Goal: Information Seeking & Learning: Learn about a topic

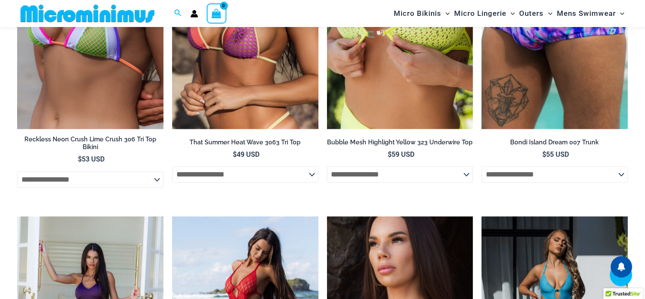
scroll to position [2140, 0]
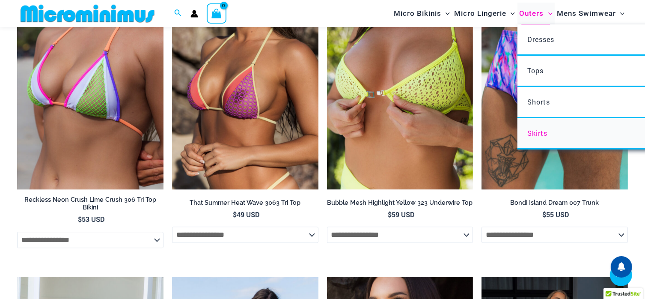
click at [536, 133] on span "Skirts" at bounding box center [538, 132] width 20 height 9
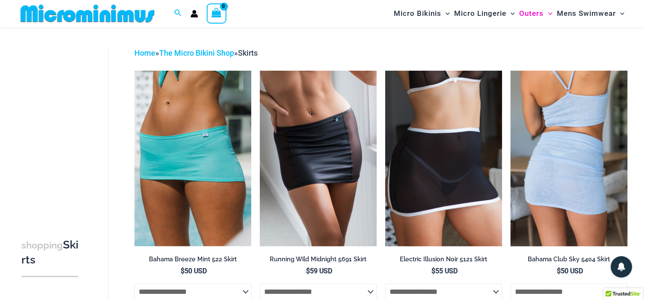
scroll to position [24, 0]
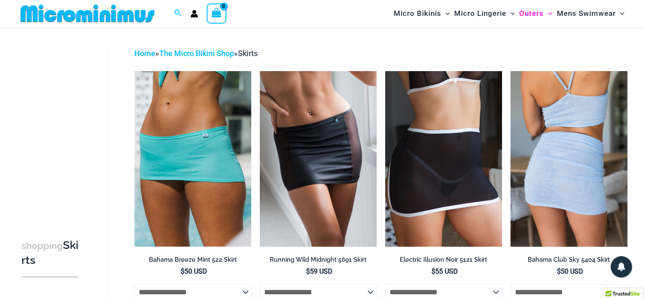
click at [548, 146] on img at bounding box center [569, 158] width 117 height 175
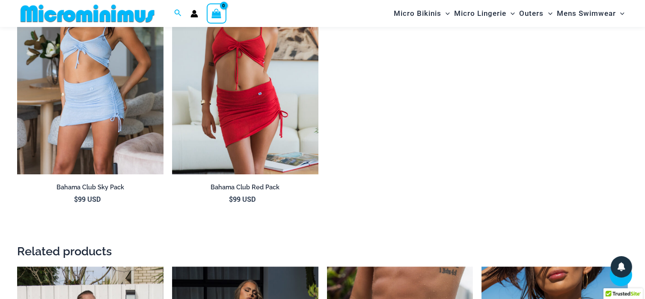
scroll to position [918, 0]
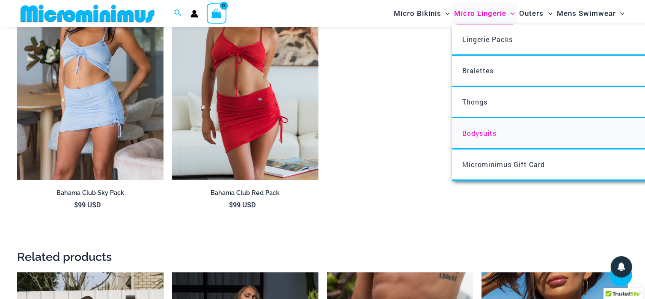
click at [496, 132] on span "Bodysuits" at bounding box center [479, 132] width 34 height 9
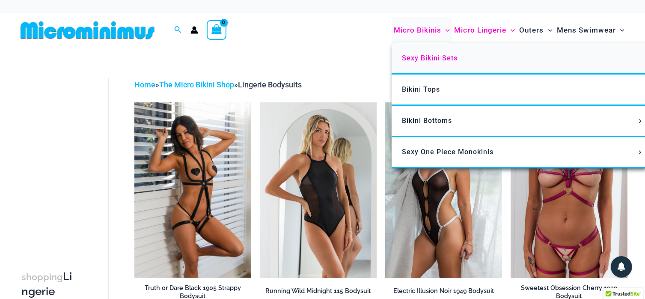
click at [436, 60] on span "Sexy Bikini Sets" at bounding box center [430, 58] width 56 height 8
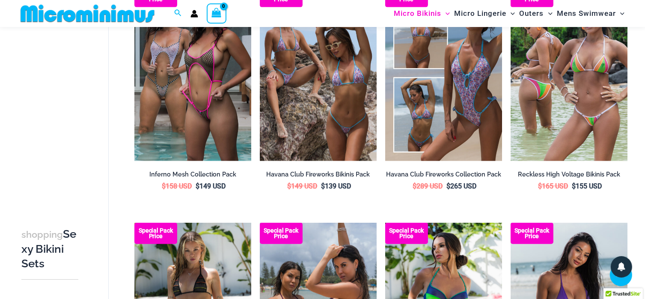
scroll to position [1310, 0]
